Goal: Information Seeking & Learning: Learn about a topic

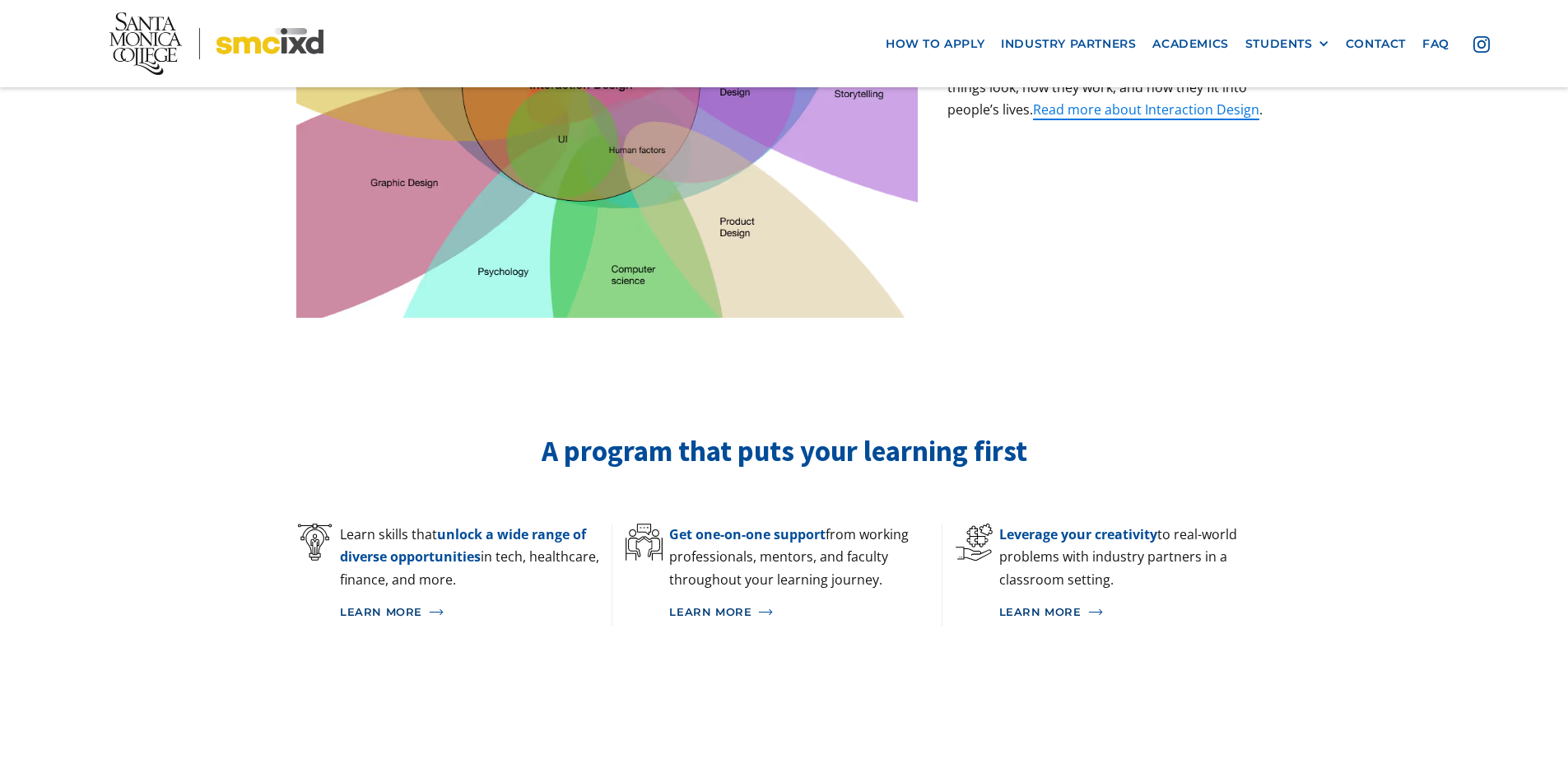
scroll to position [806, 0]
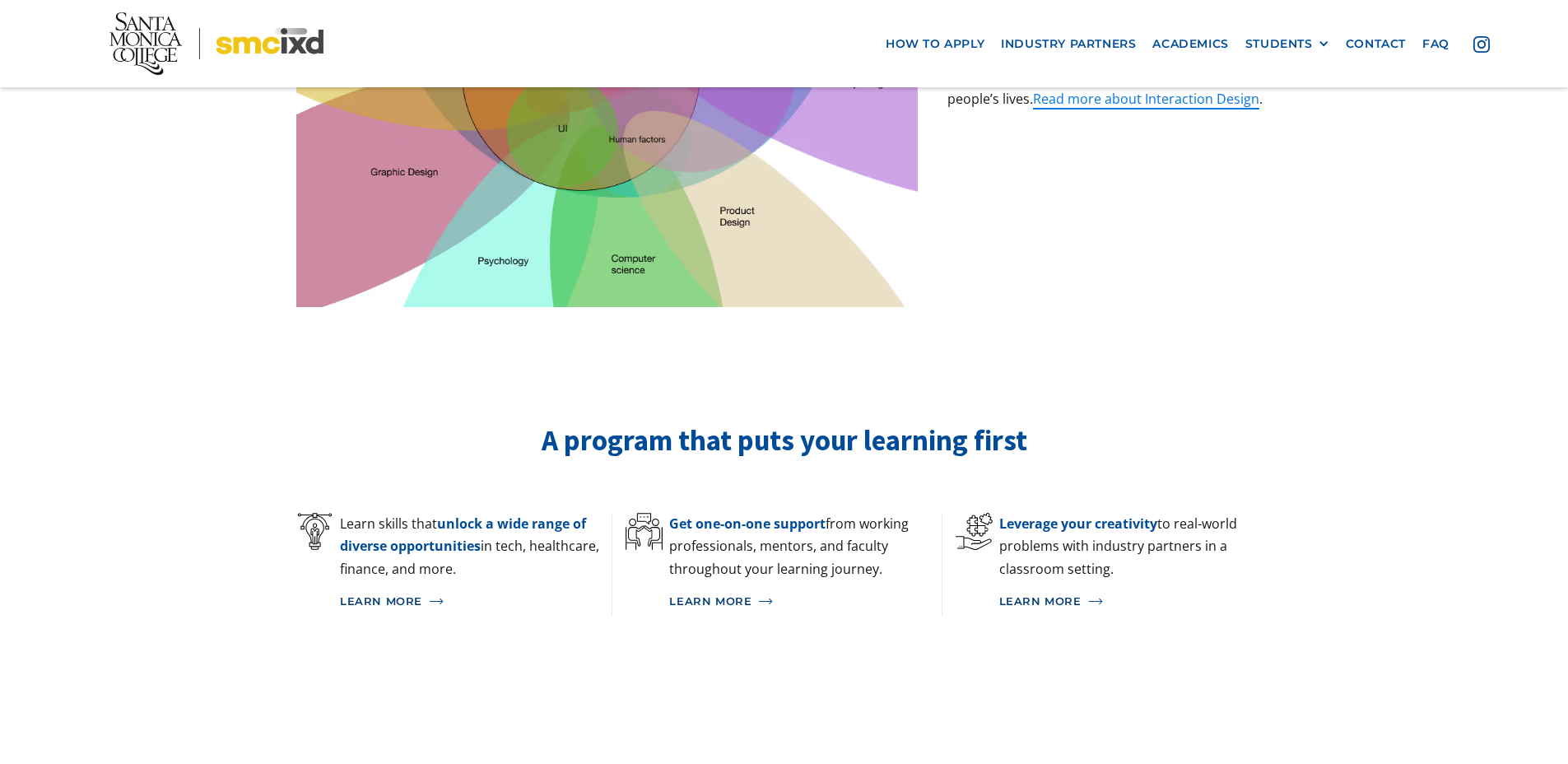
drag, startPoint x: 749, startPoint y: 402, endPoint x: 699, endPoint y: 397, distance: 50.2
click at [749, 423] on h2 "A program that puts your learning first" at bounding box center [783, 441] width 975 height 38
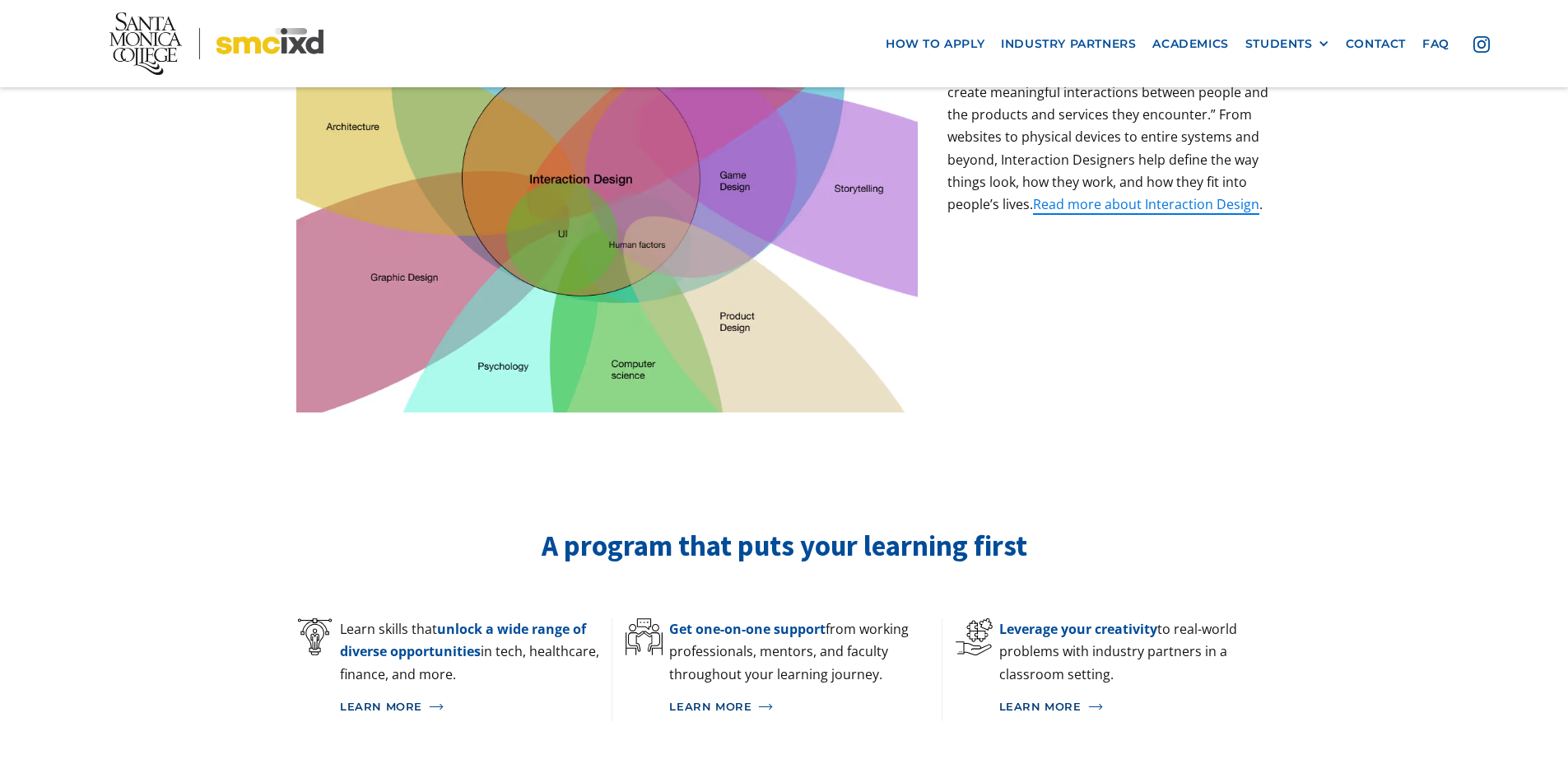
drag, startPoint x: 608, startPoint y: 129, endPoint x: 597, endPoint y: 140, distance: 15.6
click at [607, 129] on img at bounding box center [607, 201] width 622 height 422
click at [594, 141] on img at bounding box center [607, 201] width 622 height 422
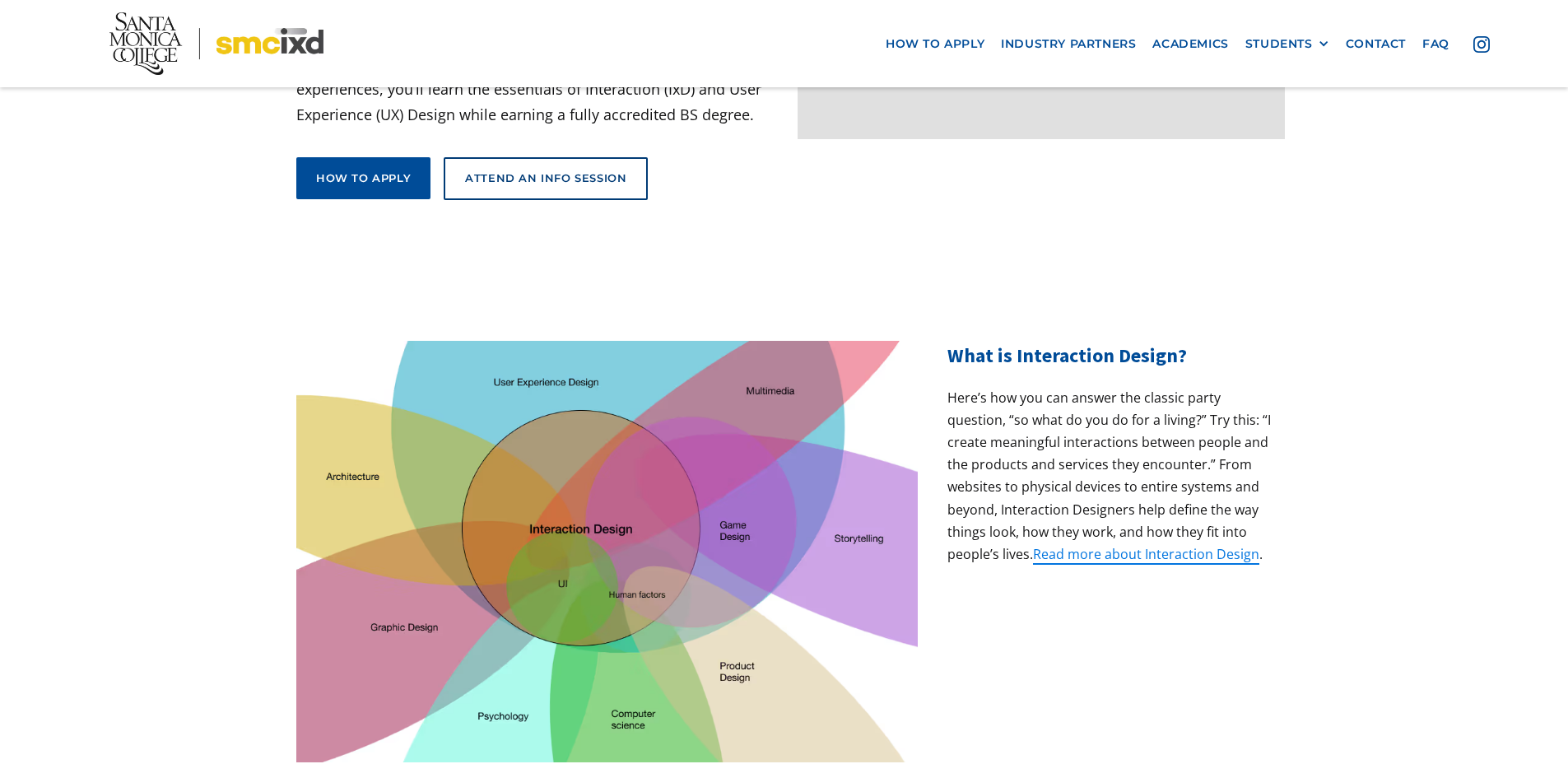
scroll to position [382, 0]
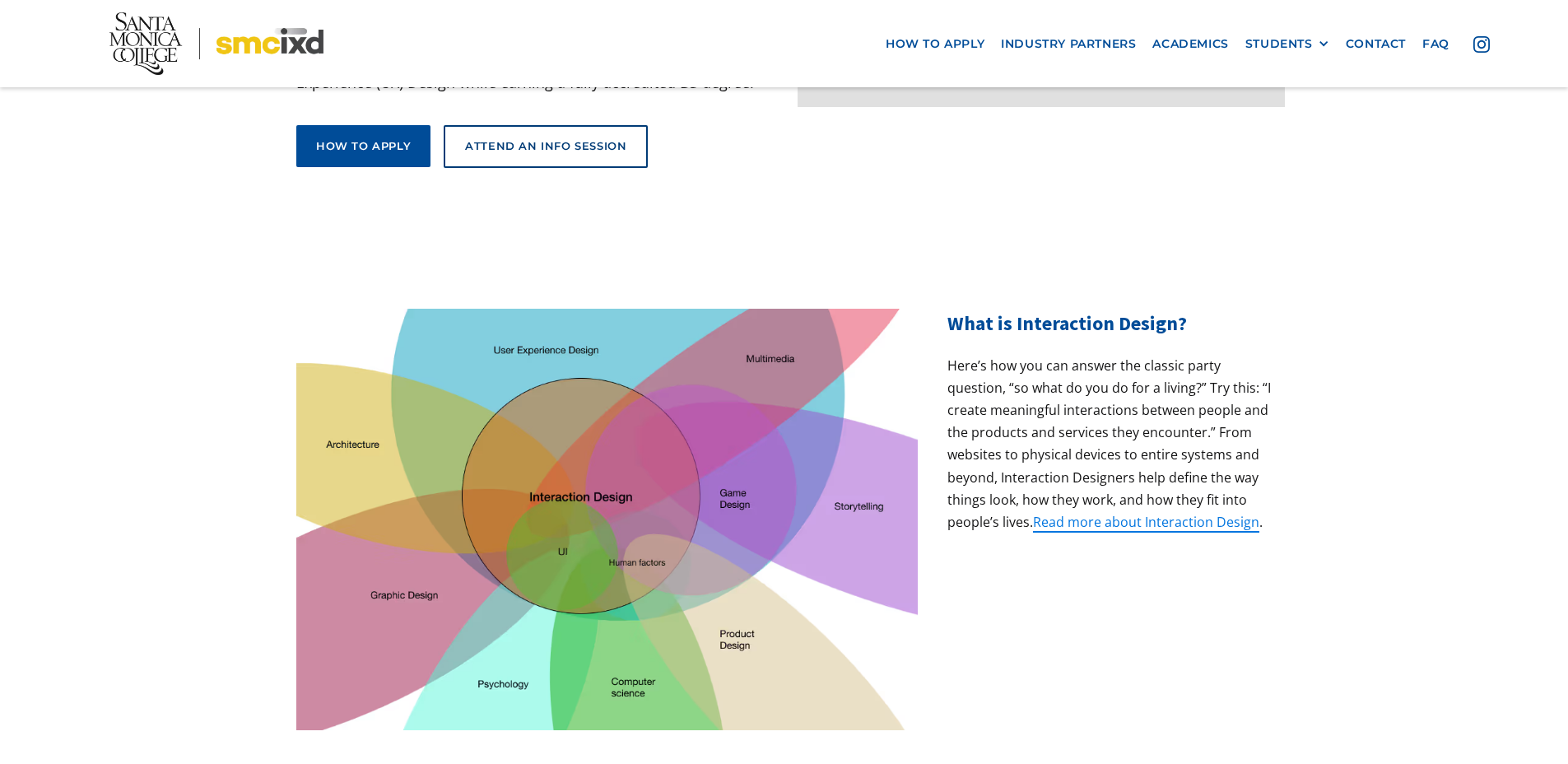
click at [1088, 309] on h2 "What is Interaction Design?" at bounding box center [1110, 324] width 325 height 30
drag, startPoint x: 1013, startPoint y: 281, endPoint x: 1174, endPoint y: 281, distance: 161.0
click at [1174, 309] on h2 "What is Interaction Design?" at bounding box center [1110, 324] width 325 height 30
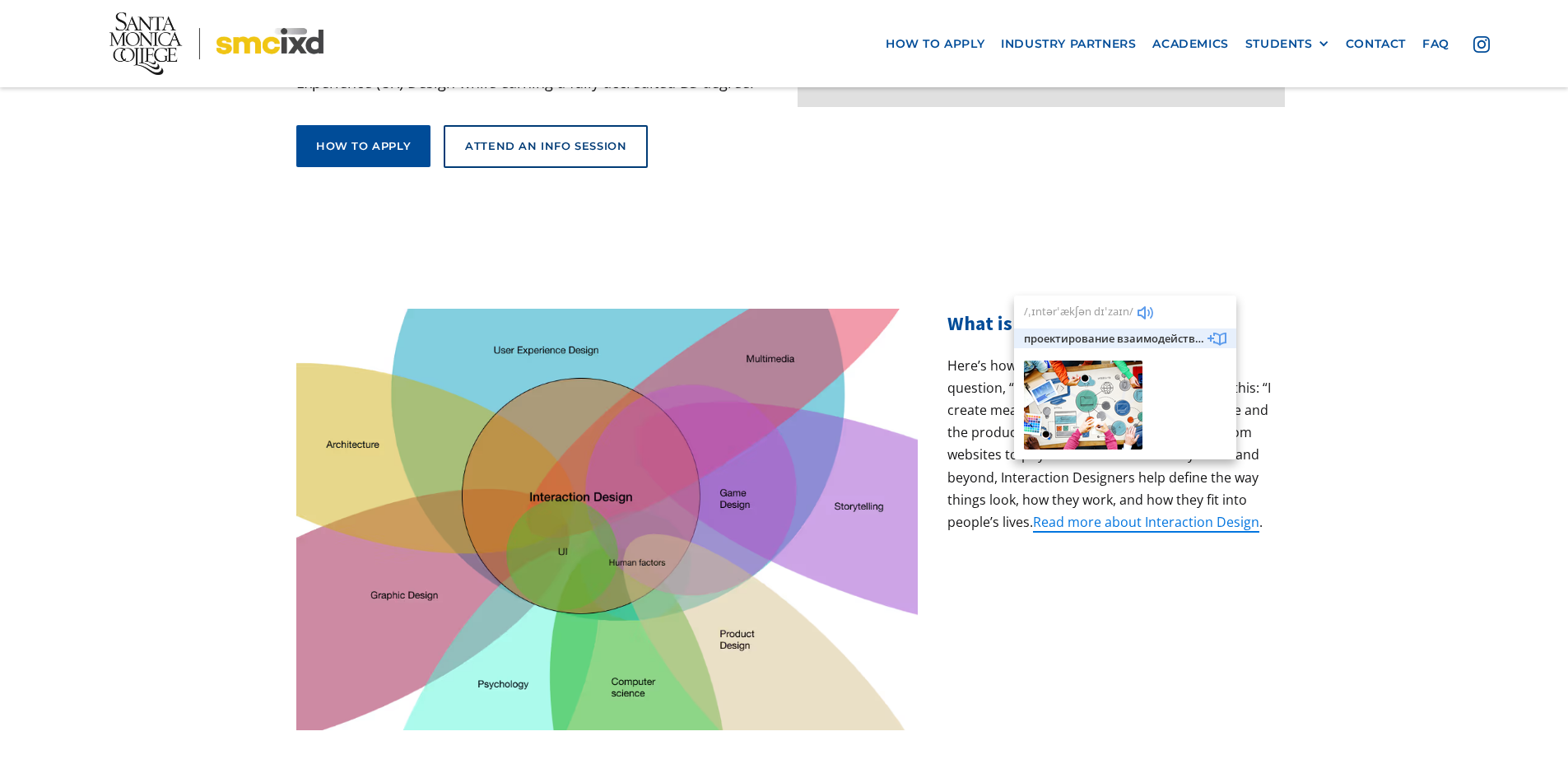
copy h2 "Interaction Design"
click at [1301, 323] on section "What is Interaction Design? Here’s how you can answer the classic party questio…" at bounding box center [784, 519] width 1568 height 422
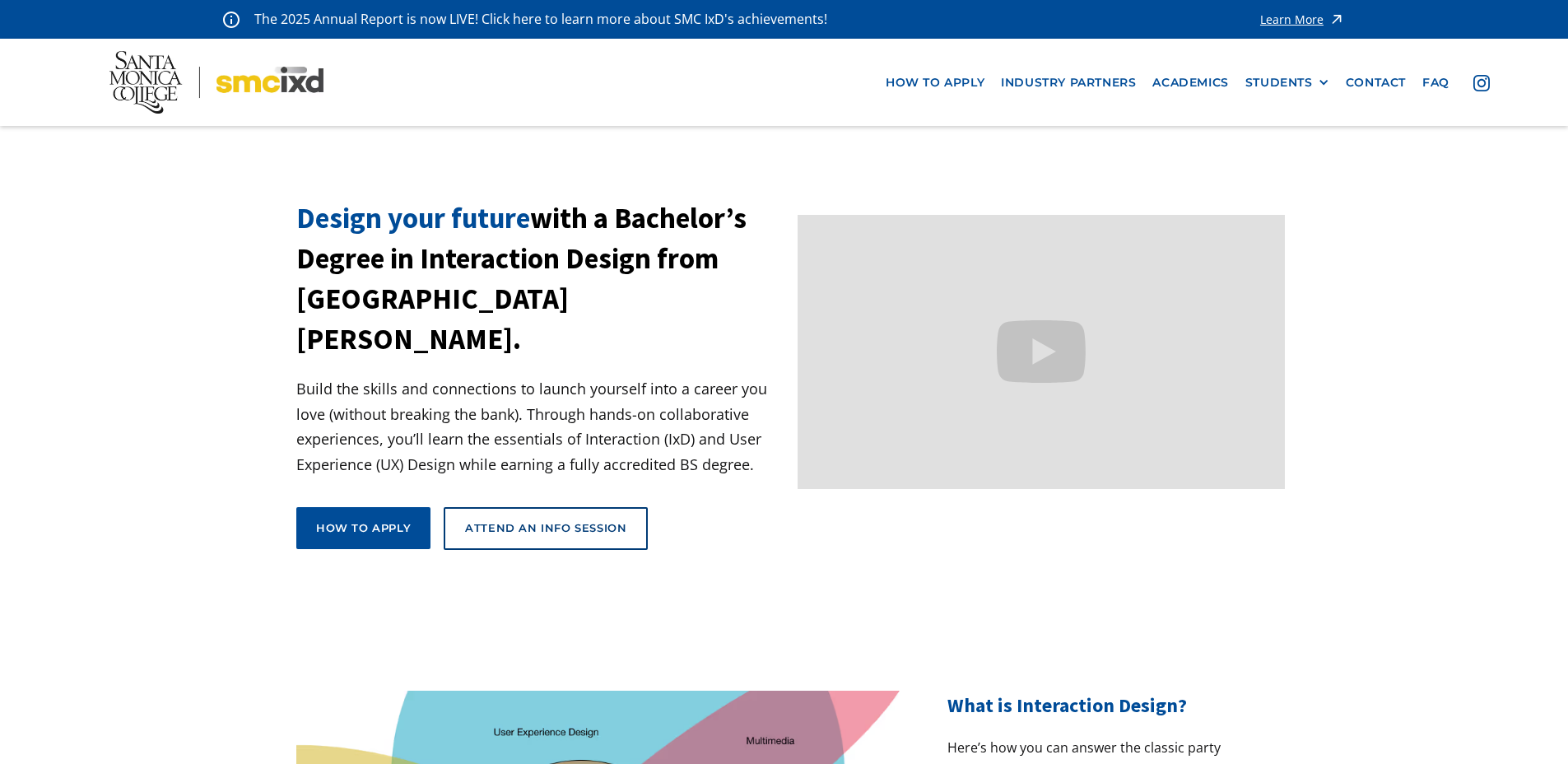
scroll to position [10, 0]
